Goal: Task Accomplishment & Management: Complete application form

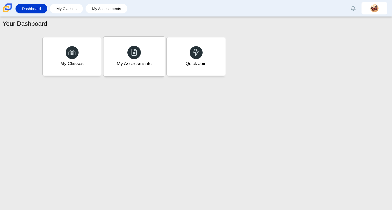
click at [133, 65] on div "My Assessments" at bounding box center [134, 63] width 35 height 7
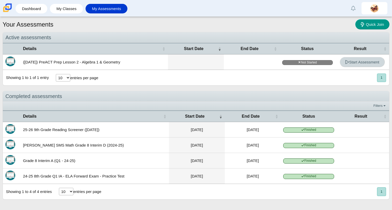
click at [358, 62] on span "Start Assessment" at bounding box center [362, 62] width 34 height 4
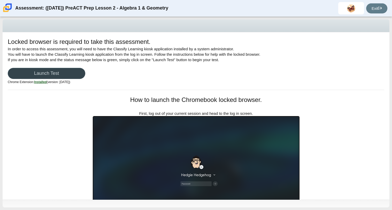
click at [45, 76] on link "Launch Test" at bounding box center [47, 73] width 78 height 11
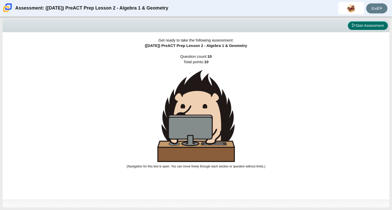
click at [365, 29] on button "Start Assessment" at bounding box center [368, 25] width 40 height 9
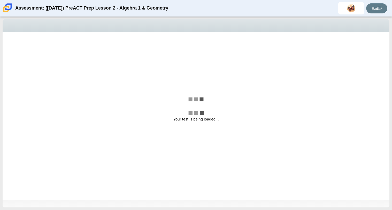
select select "bbf5d072-3e0b-44c4-9a12-6e7c9033f65b"
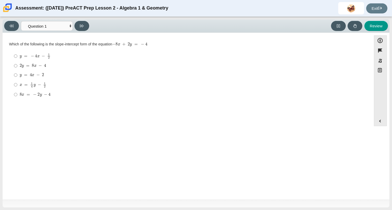
click at [17, 64] on label "2 y = 8 x − 4 2 y = 8 x − 4" at bounding box center [187, 65] width 354 height 9
click at [17, 64] on input "2 y = 8 x − 4 2 y = 8 x − 4" at bounding box center [15, 65] width 3 height 9
radio input "true"
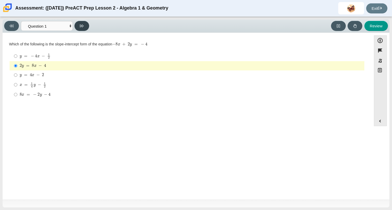
click at [83, 27] on icon at bounding box center [82, 26] width 4 height 4
select select "ed62e223-81bd-4cbf-ab48-ab975844bd1f"
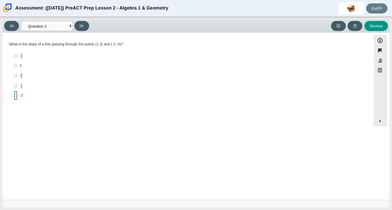
click at [15, 97] on input "-2 -2" at bounding box center [15, 95] width 3 height 9
radio input "true"
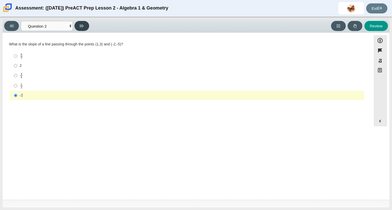
click at [81, 23] on button at bounding box center [81, 26] width 15 height 10
select select "97f4f5fa-a52e-4fed-af51-565bfcdf47cb"
